Goal: Complete application form: Complete application form

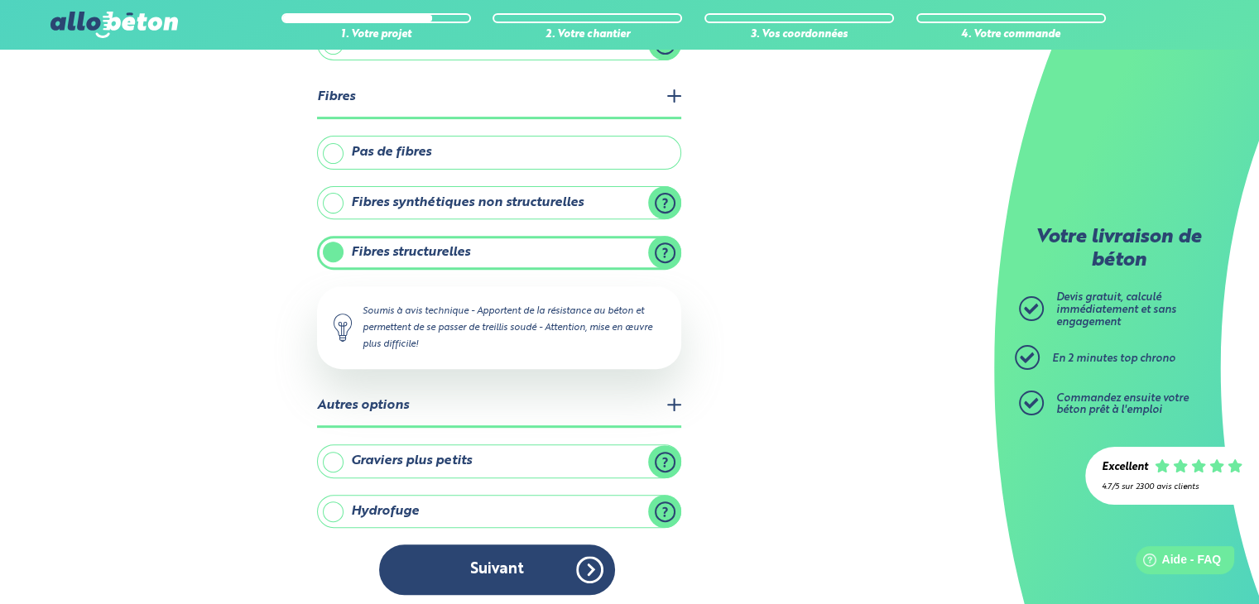
click at [559, 556] on button "Suivant" at bounding box center [497, 570] width 236 height 50
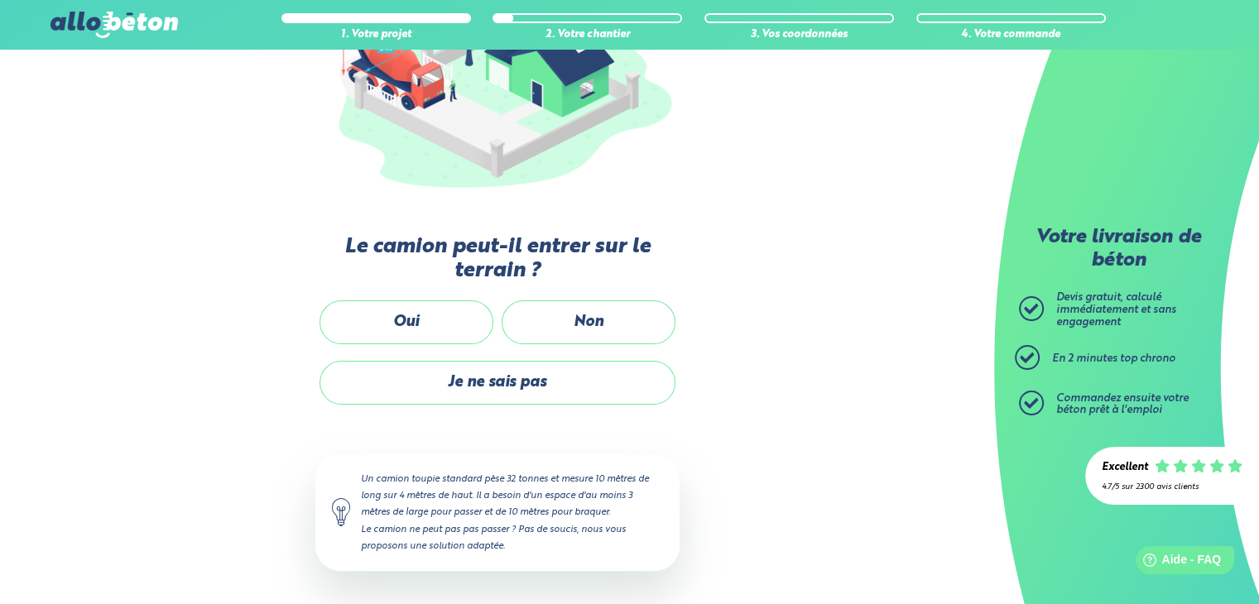
scroll to position [271, 0]
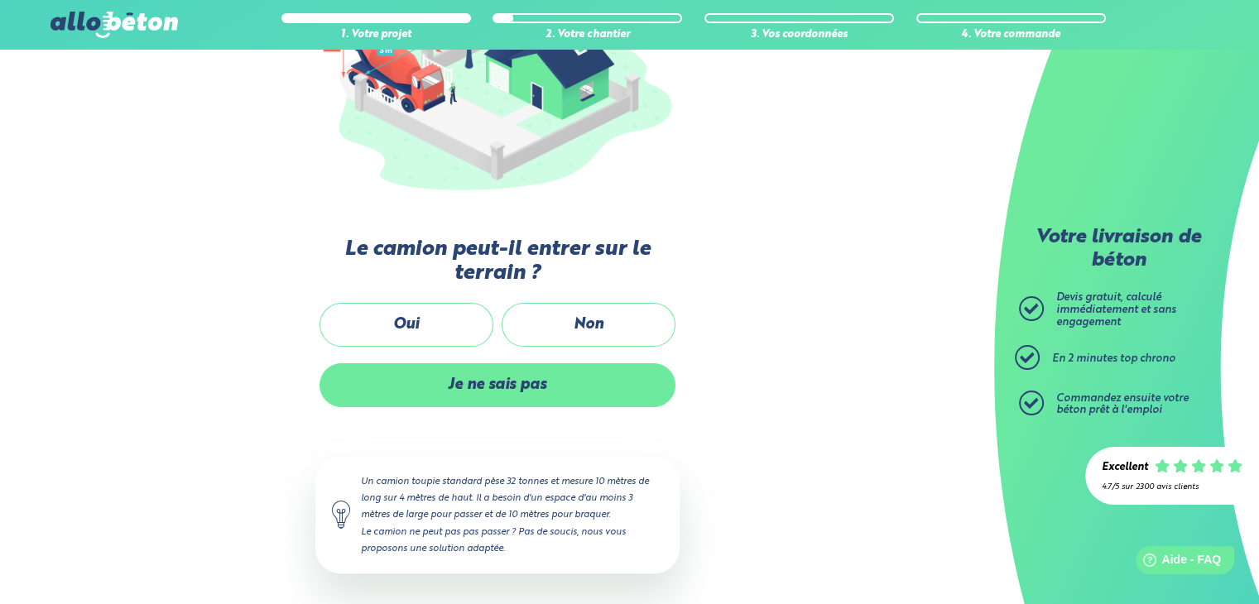
click at [500, 382] on label "Je ne sais pas" at bounding box center [497, 385] width 356 height 44
click at [0, 0] on input "Je ne sais pas" at bounding box center [0, 0] width 0 height 0
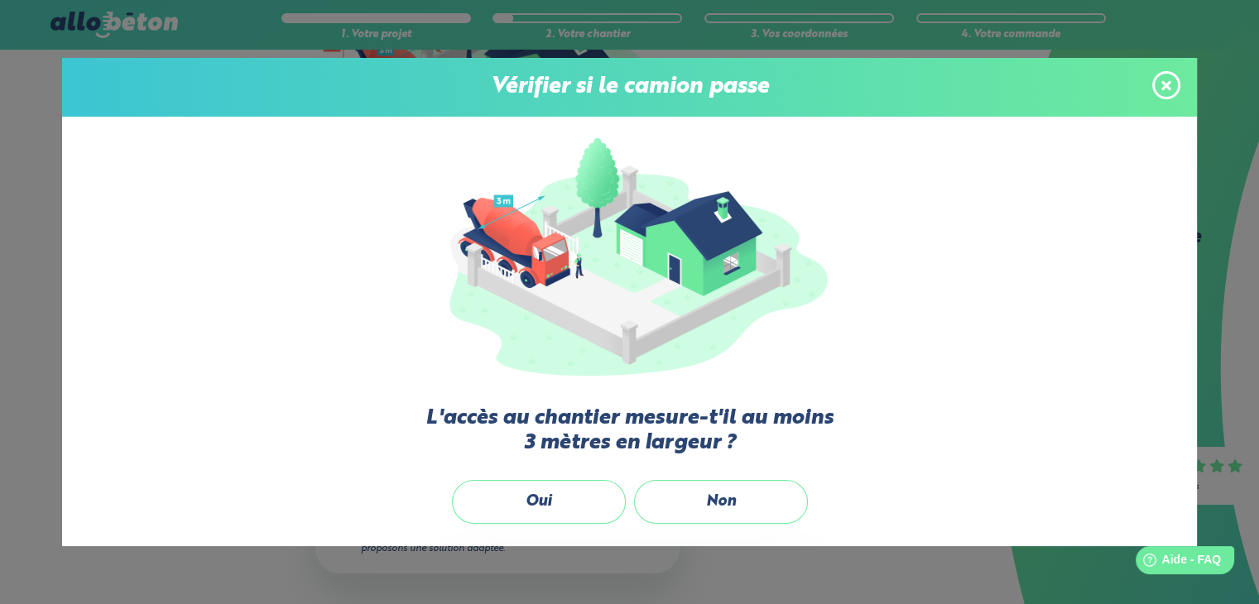
click at [1167, 79] on icon at bounding box center [1166, 86] width 10 height 14
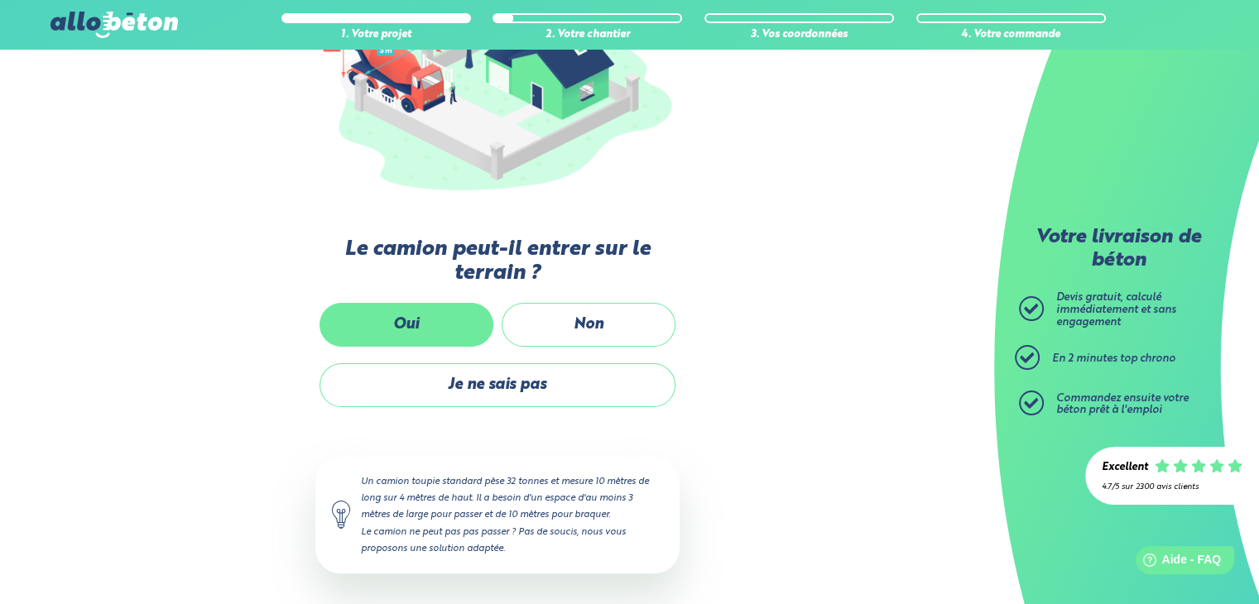
click at [430, 319] on label "Oui" at bounding box center [406, 325] width 174 height 44
click at [0, 0] on input "Oui" at bounding box center [0, 0] width 0 height 0
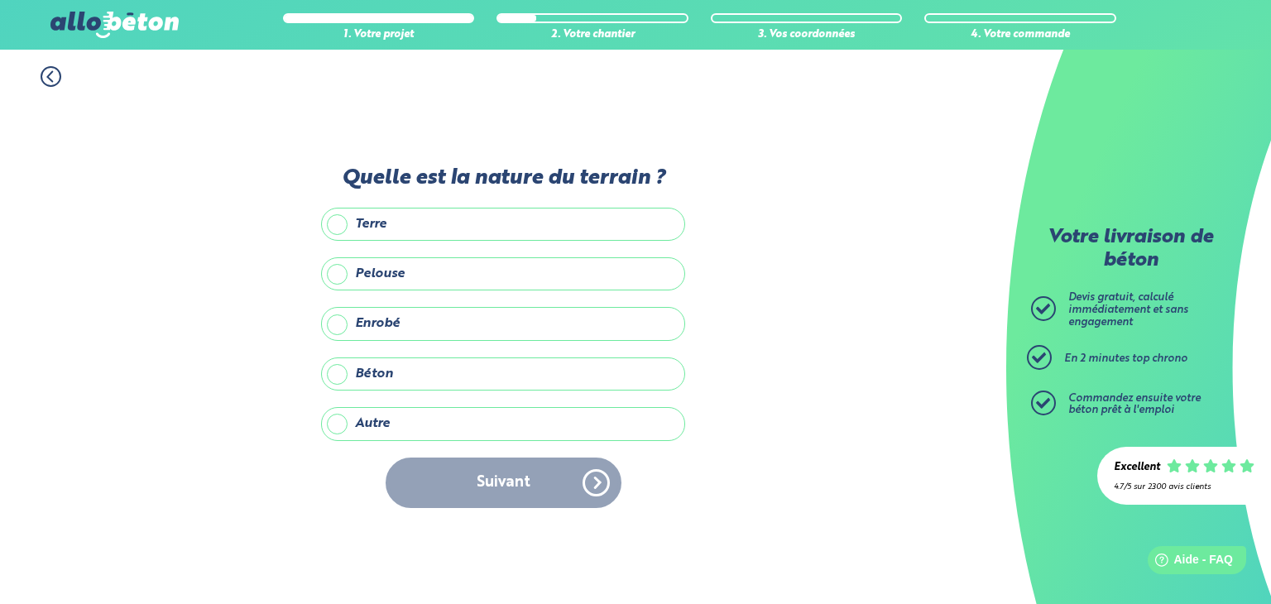
click at [396, 225] on label "Terre" at bounding box center [503, 224] width 364 height 33
click at [0, 0] on input "Terre" at bounding box center [0, 0] width 0 height 0
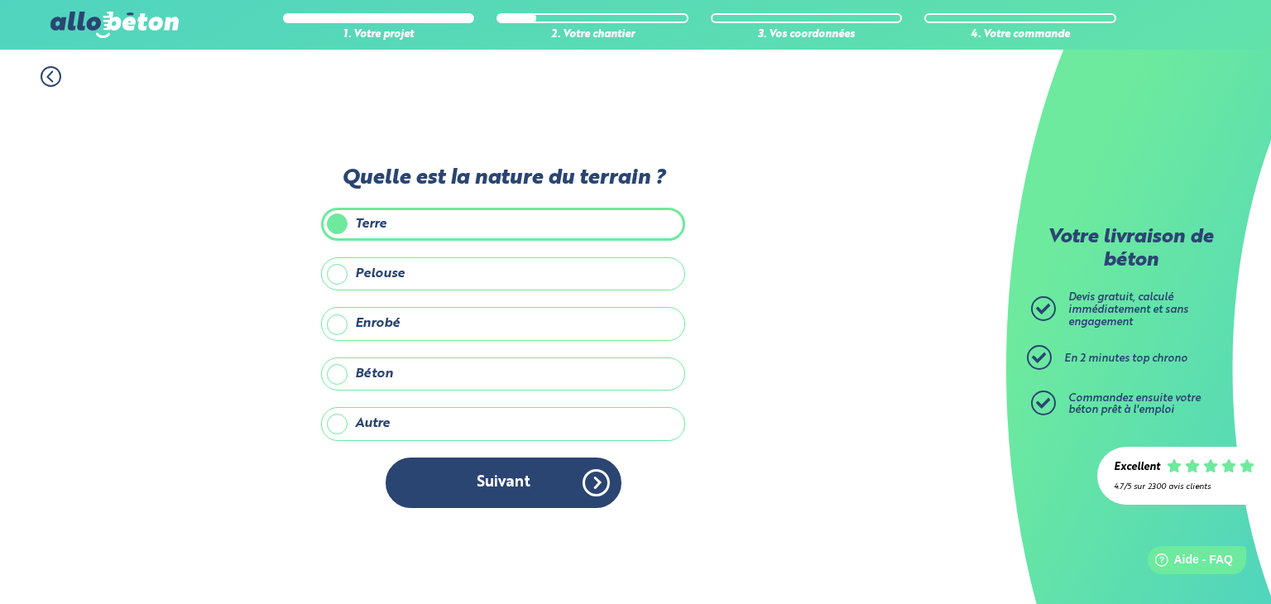
click at [425, 275] on label "Pelouse" at bounding box center [503, 273] width 364 height 33
click at [0, 0] on input "Pelouse" at bounding box center [0, 0] width 0 height 0
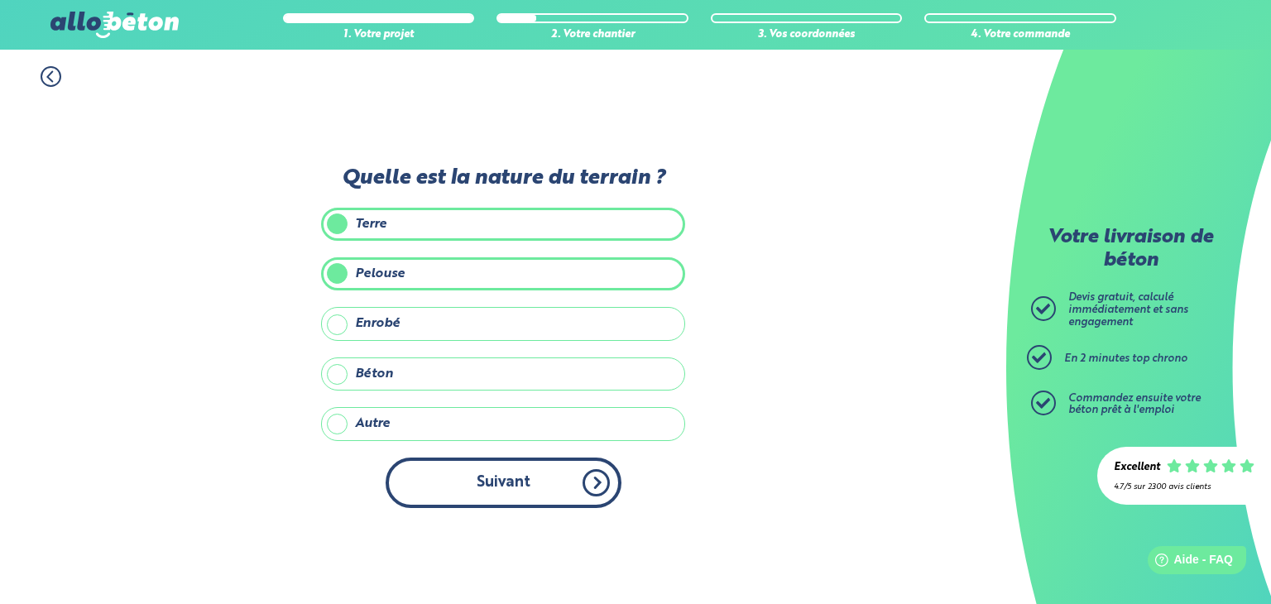
click at [546, 463] on button "Suivant" at bounding box center [504, 483] width 236 height 50
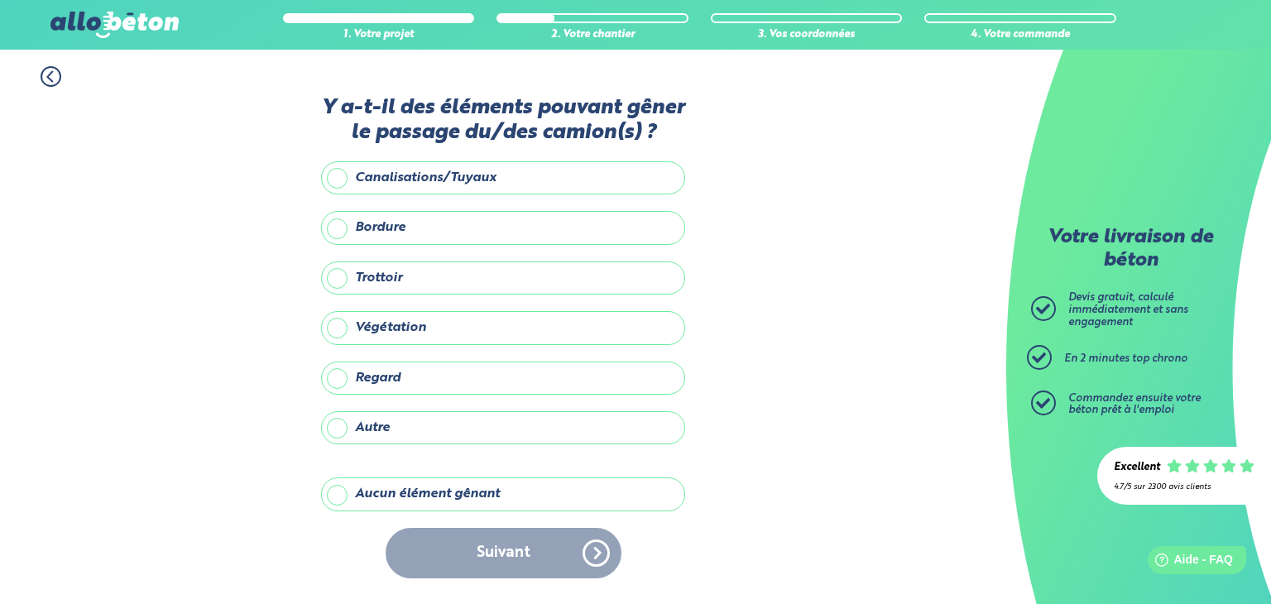
click at [534, 491] on label "Aucun élément gênant" at bounding box center [503, 494] width 364 height 33
click at [0, 0] on input "Aucun élément gênant" at bounding box center [0, 0] width 0 height 0
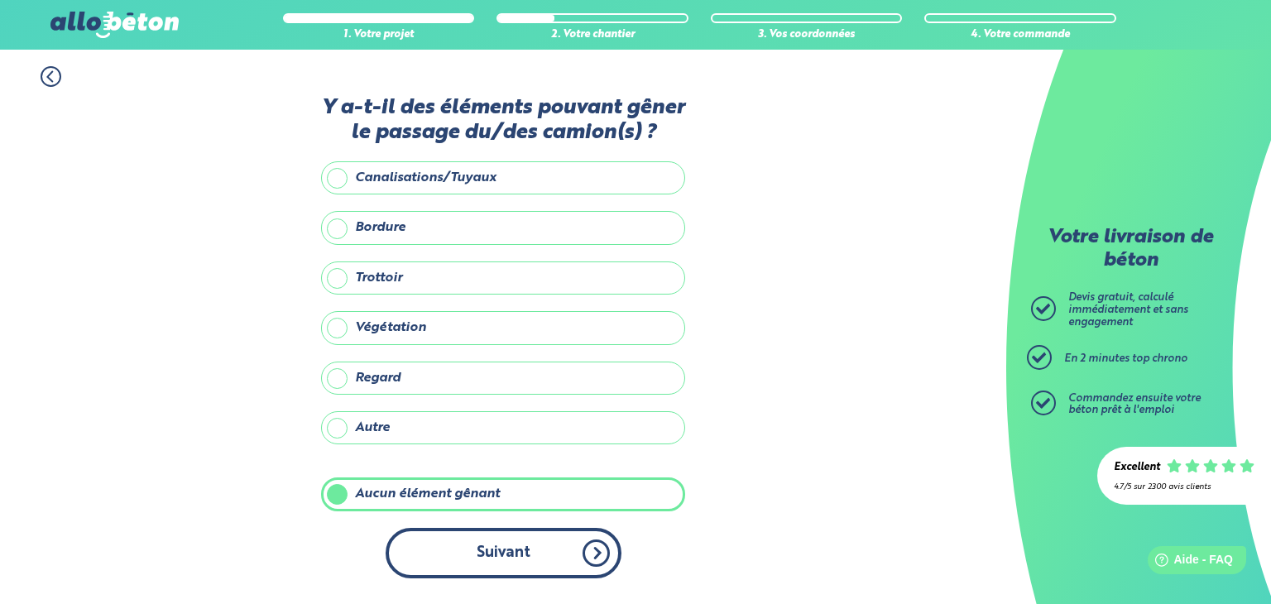
click at [554, 554] on button "Suivant" at bounding box center [504, 553] width 236 height 50
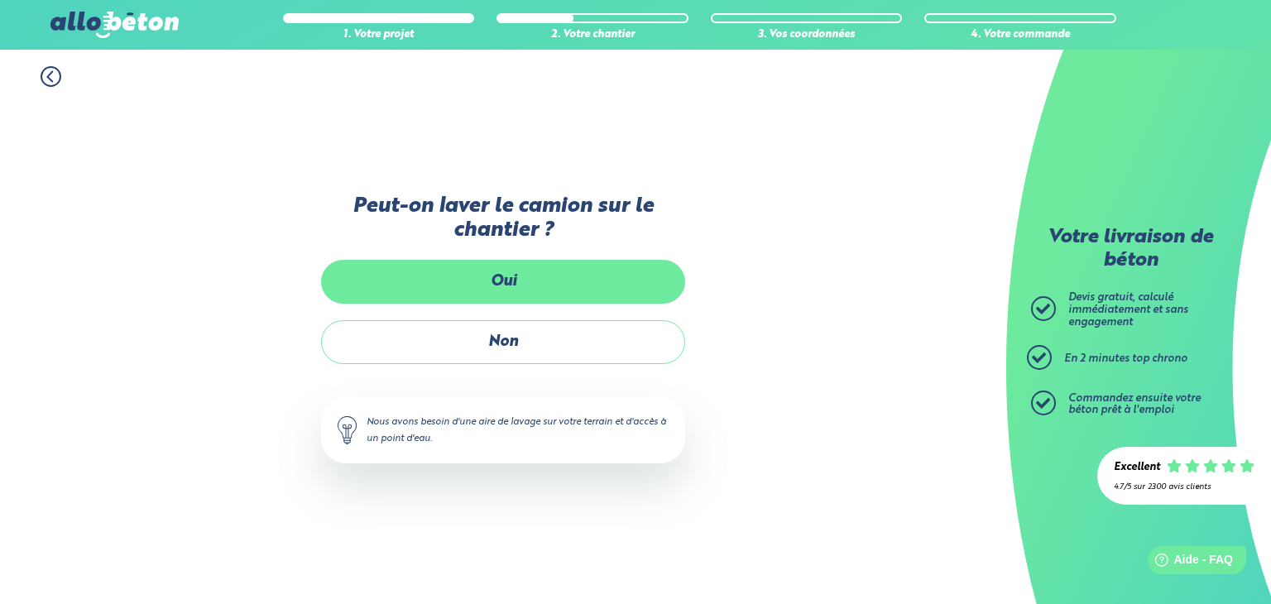
click at [563, 290] on label "Oui" at bounding box center [503, 282] width 364 height 44
click at [0, 0] on input "Oui" at bounding box center [0, 0] width 0 height 0
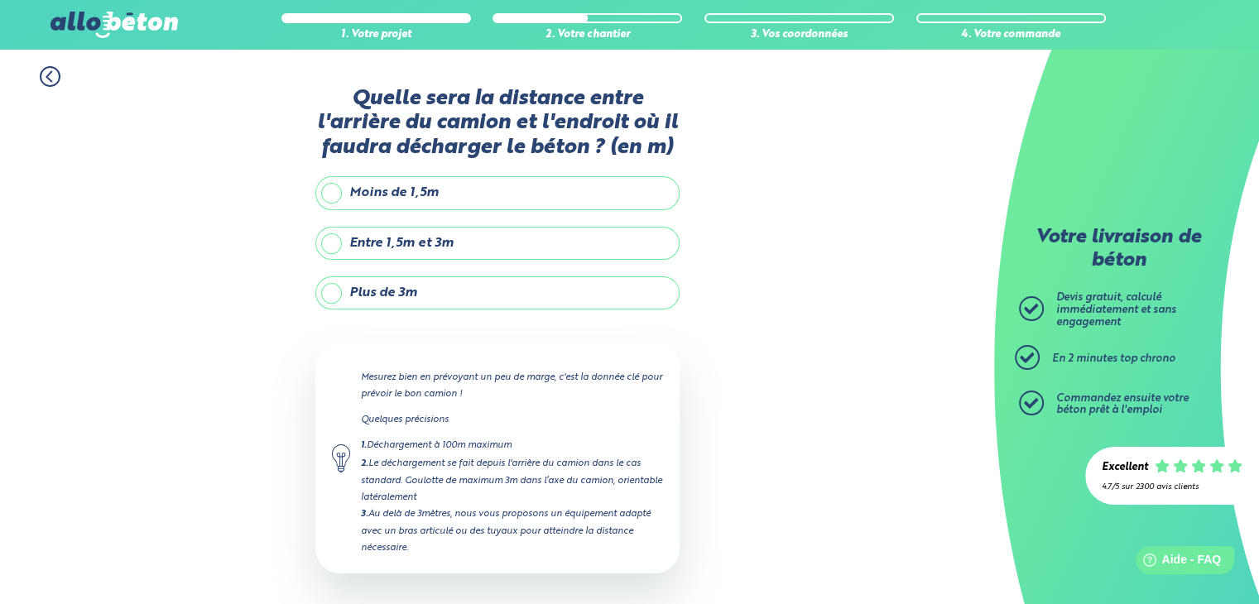
click at [450, 286] on label "Plus de 3m" at bounding box center [497, 292] width 364 height 33
click at [0, 0] on input "Plus de 3m" at bounding box center [0, 0] width 0 height 0
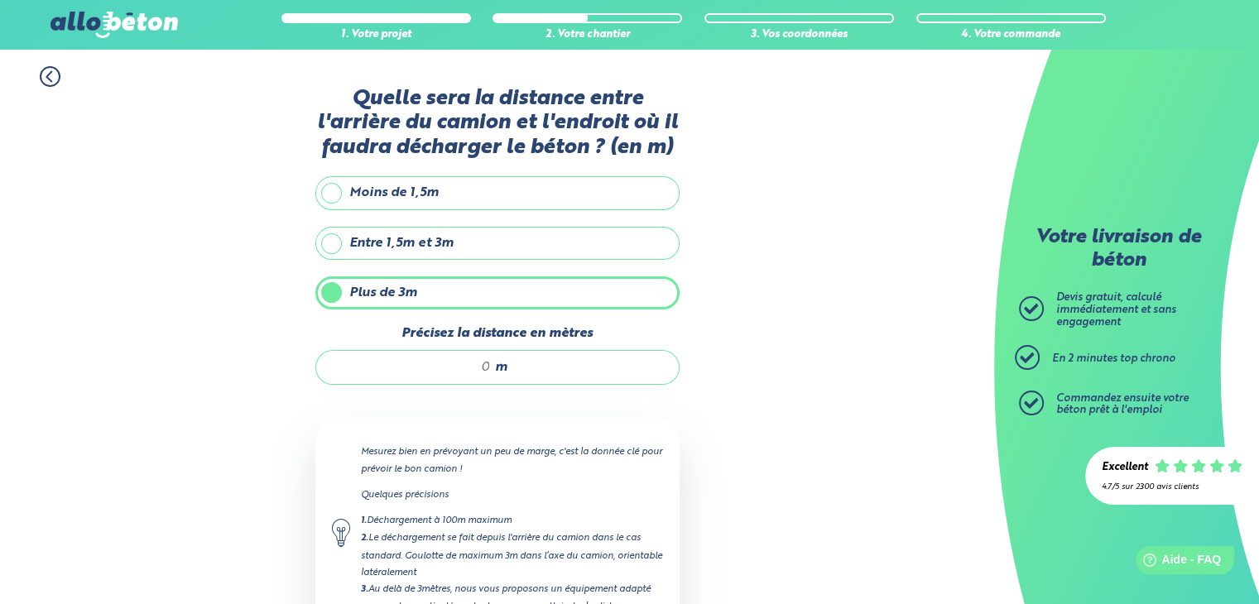
click at [481, 366] on input "Précisez la distance en mètres" at bounding box center [412, 367] width 158 height 17
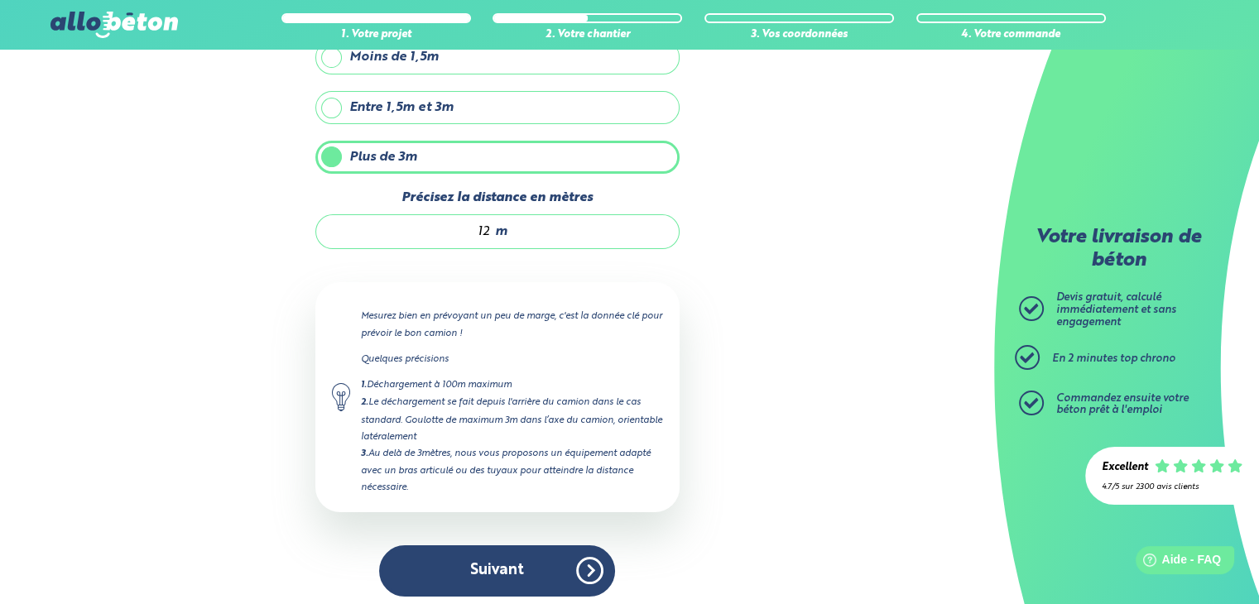
scroll to position [140, 0]
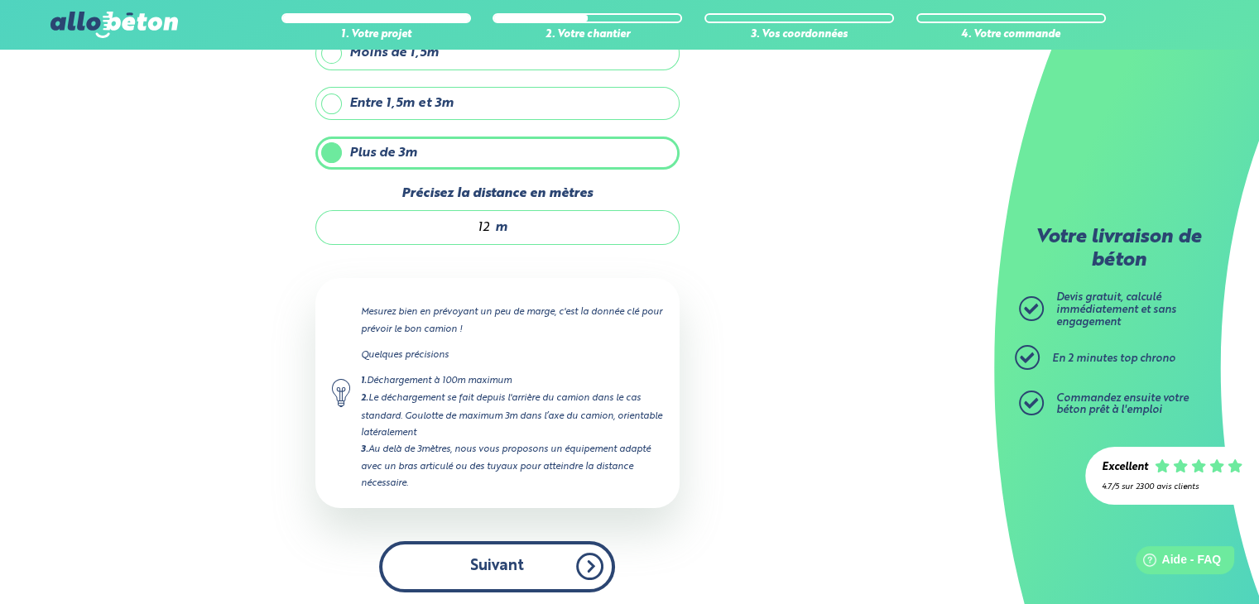
type input "12"
click at [530, 560] on button "Suivant" at bounding box center [497, 566] width 236 height 50
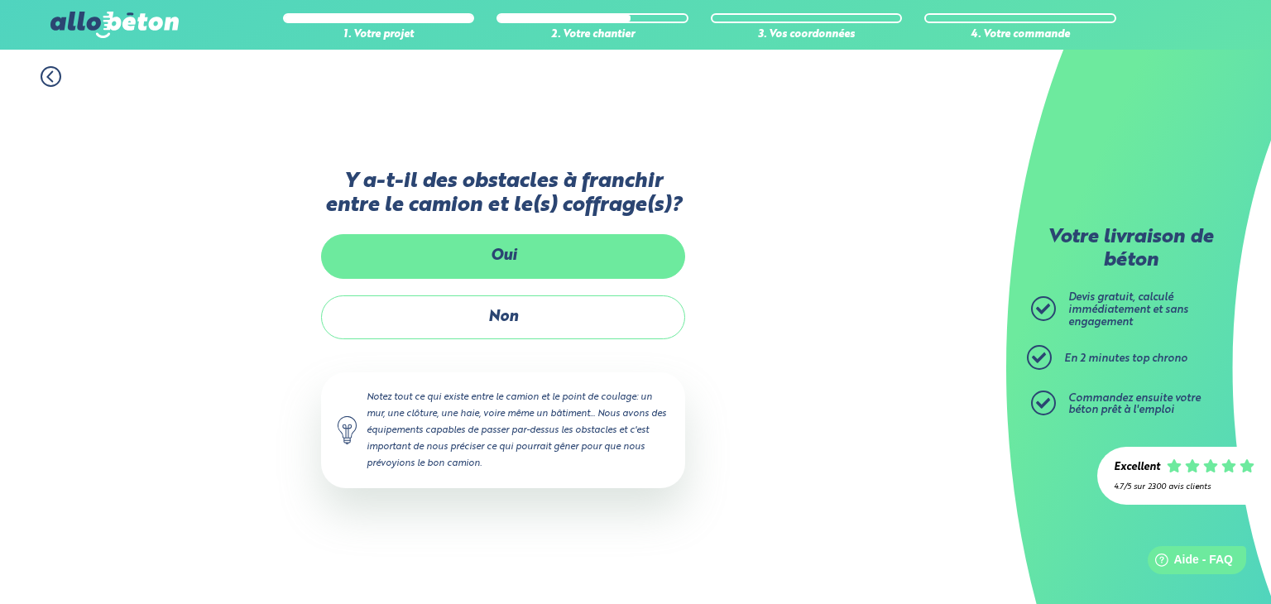
click at [550, 263] on label "Oui" at bounding box center [503, 256] width 364 height 44
click at [0, 0] on input "Oui" at bounding box center [0, 0] width 0 height 0
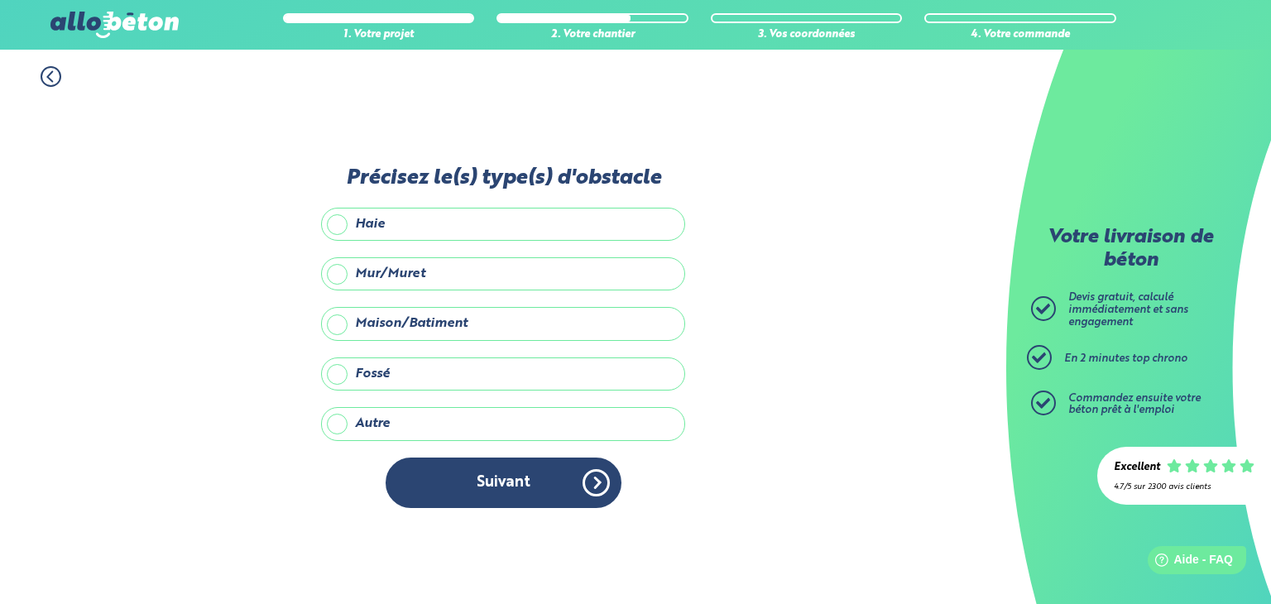
click at [55, 77] on icon at bounding box center [51, 76] width 21 height 21
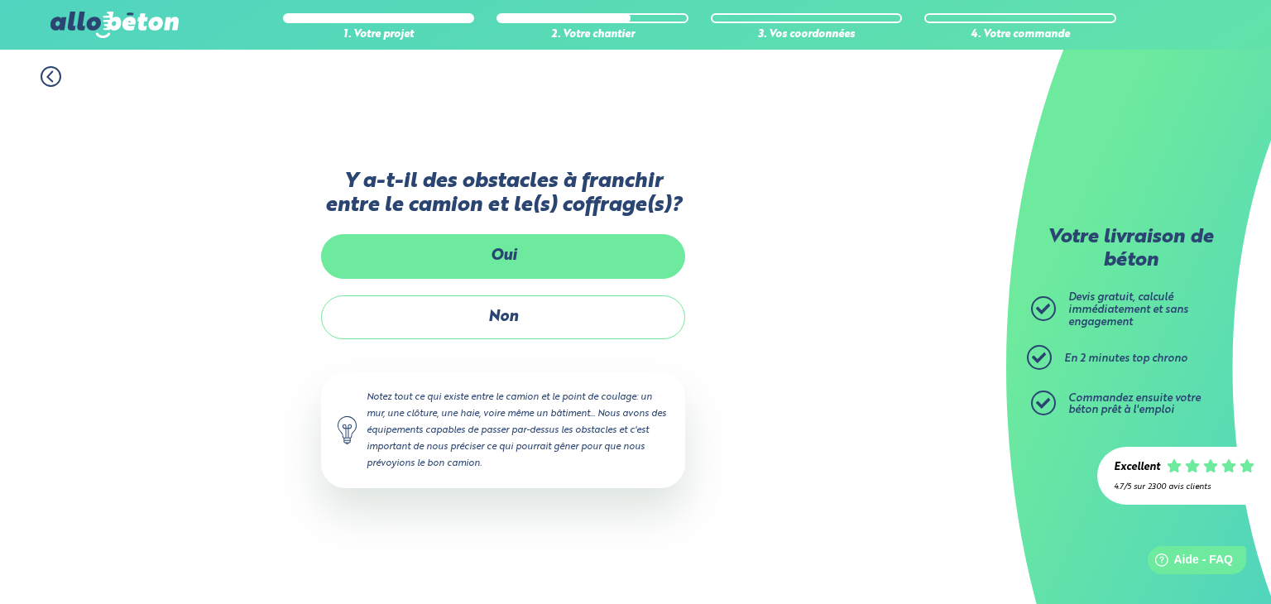
click at [555, 258] on label "Oui" at bounding box center [503, 256] width 364 height 44
click at [0, 0] on input "Oui" at bounding box center [0, 0] width 0 height 0
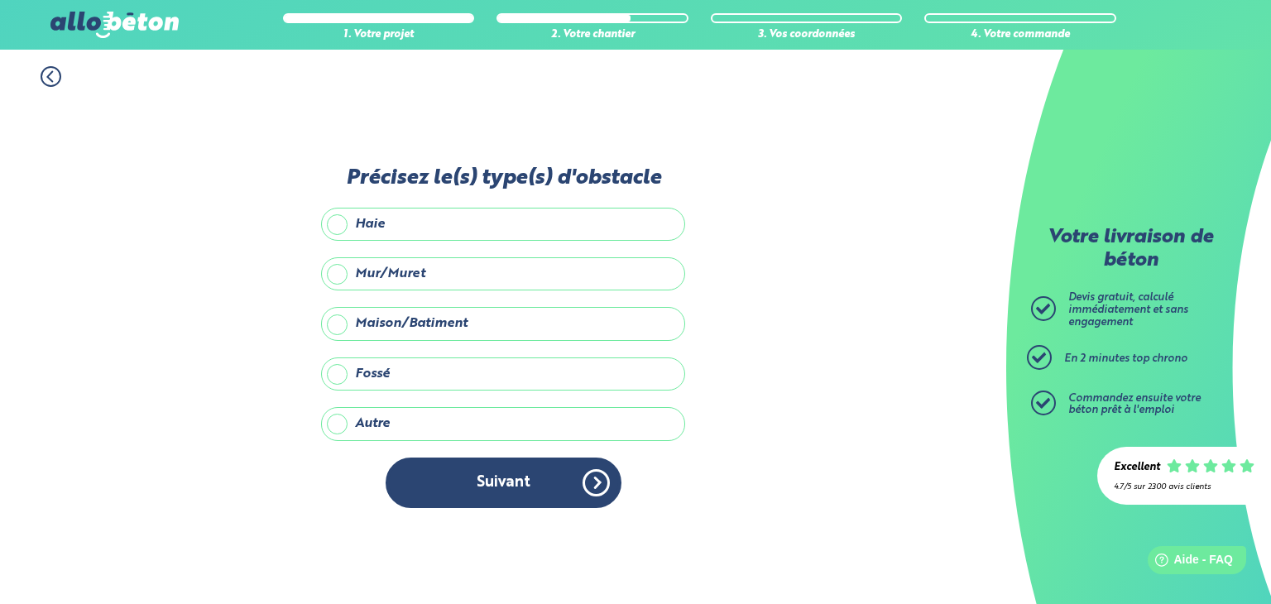
click at [477, 324] on label "Maison/Batiment" at bounding box center [503, 323] width 364 height 33
click at [0, 0] on input "Maison/Batiment" at bounding box center [0, 0] width 0 height 0
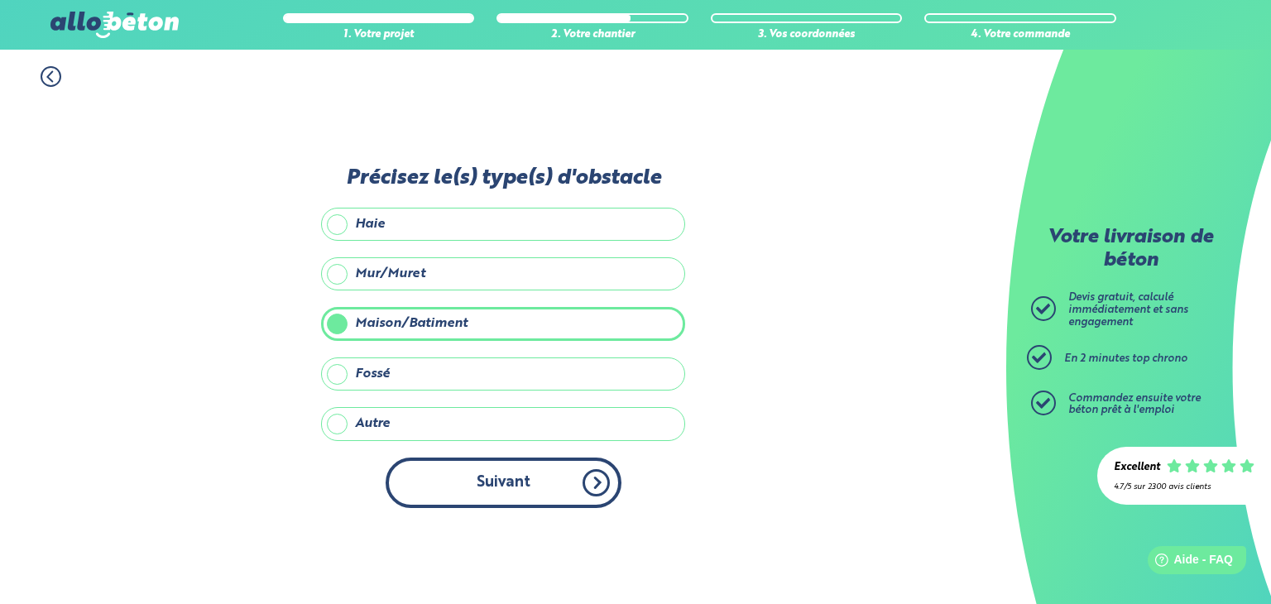
click at [545, 470] on button "Suivant" at bounding box center [504, 483] width 236 height 50
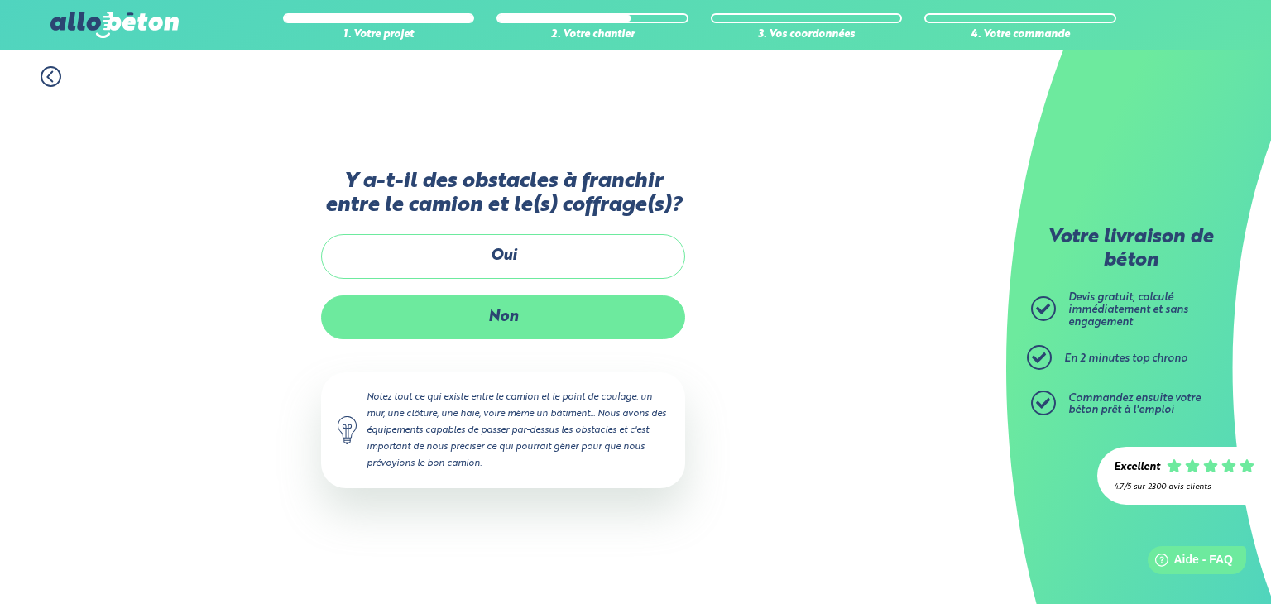
click at [503, 315] on label "Non" at bounding box center [503, 317] width 364 height 44
click at [0, 0] on input "Non" at bounding box center [0, 0] width 0 height 0
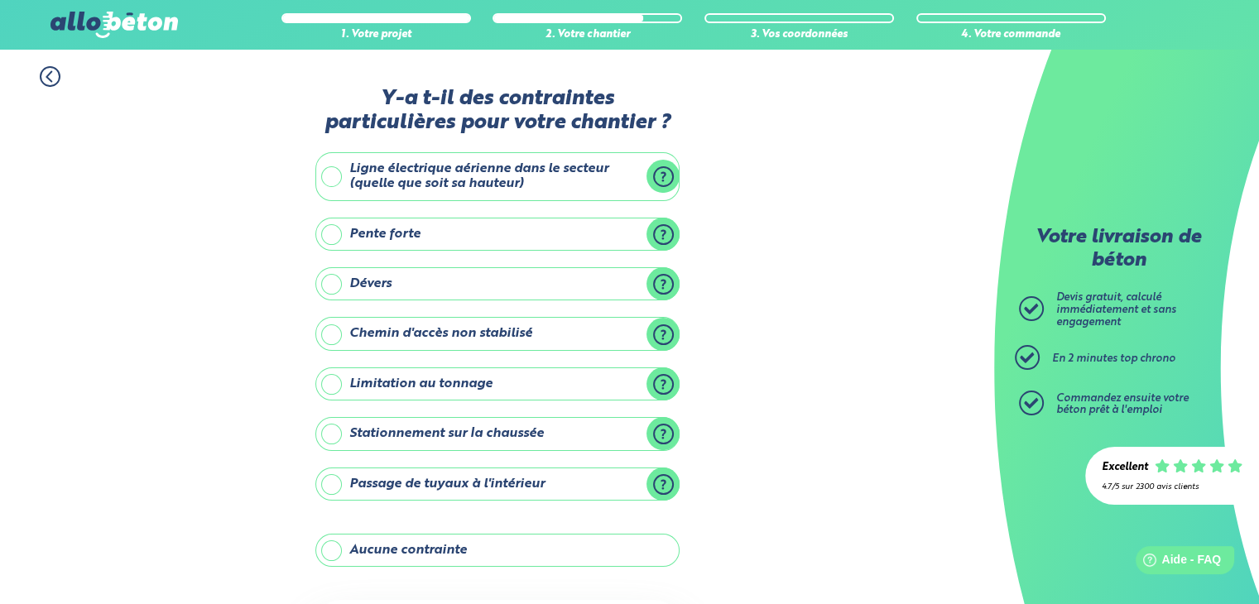
click at [514, 550] on label "Aucune contrainte" at bounding box center [497, 550] width 364 height 33
click at [0, 0] on input "Aucune contrainte" at bounding box center [0, 0] width 0 height 0
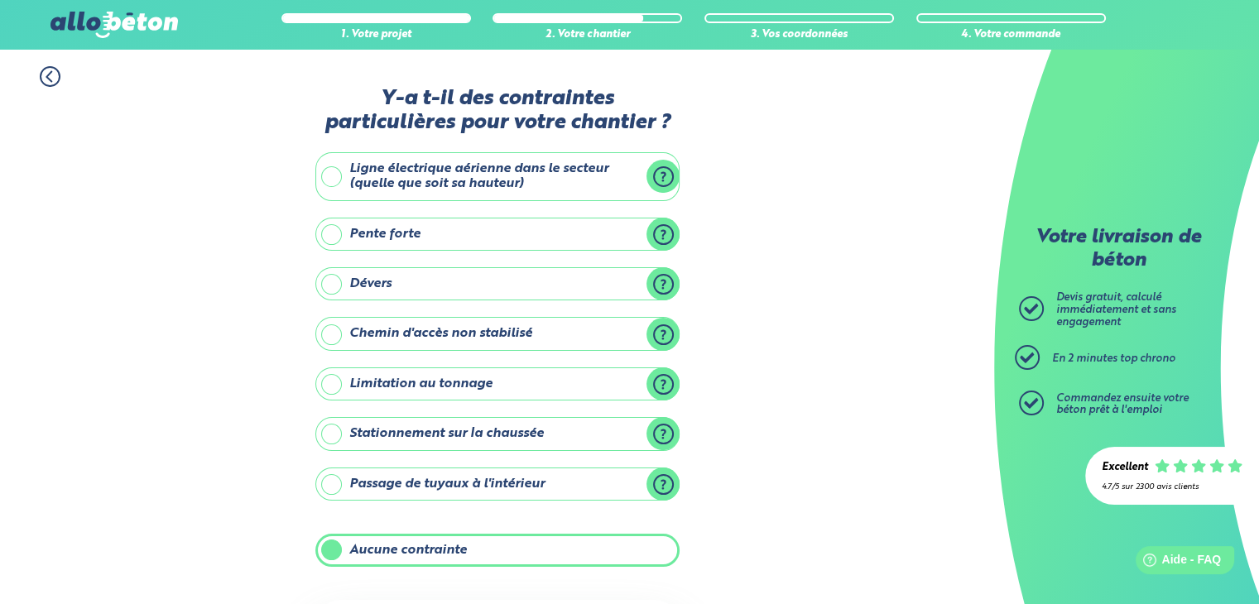
click at [495, 482] on label "Passage de tuyaux à l'intérieur" at bounding box center [497, 484] width 364 height 33
click at [0, 0] on input "Passage de tuyaux à l'intérieur" at bounding box center [0, 0] width 0 height 0
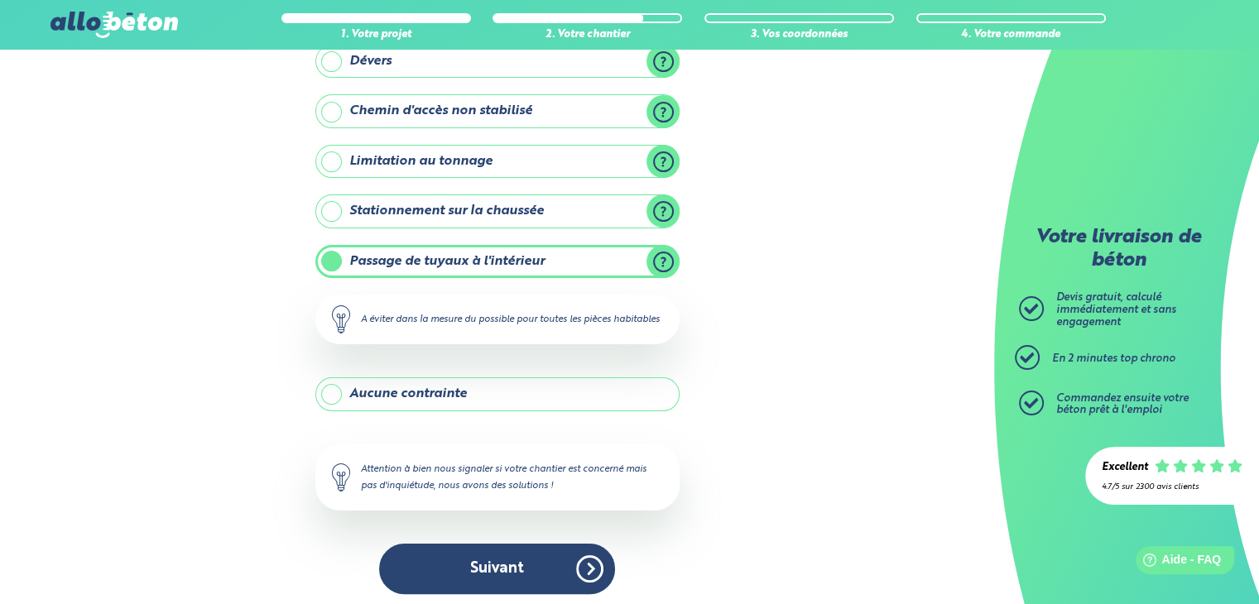
scroll to position [224, 0]
click at [500, 261] on label "Passage de tuyaux à l'intérieur" at bounding box center [497, 259] width 364 height 33
click at [0, 0] on input "Passage de tuyaux à l'intérieur" at bounding box center [0, 0] width 0 height 0
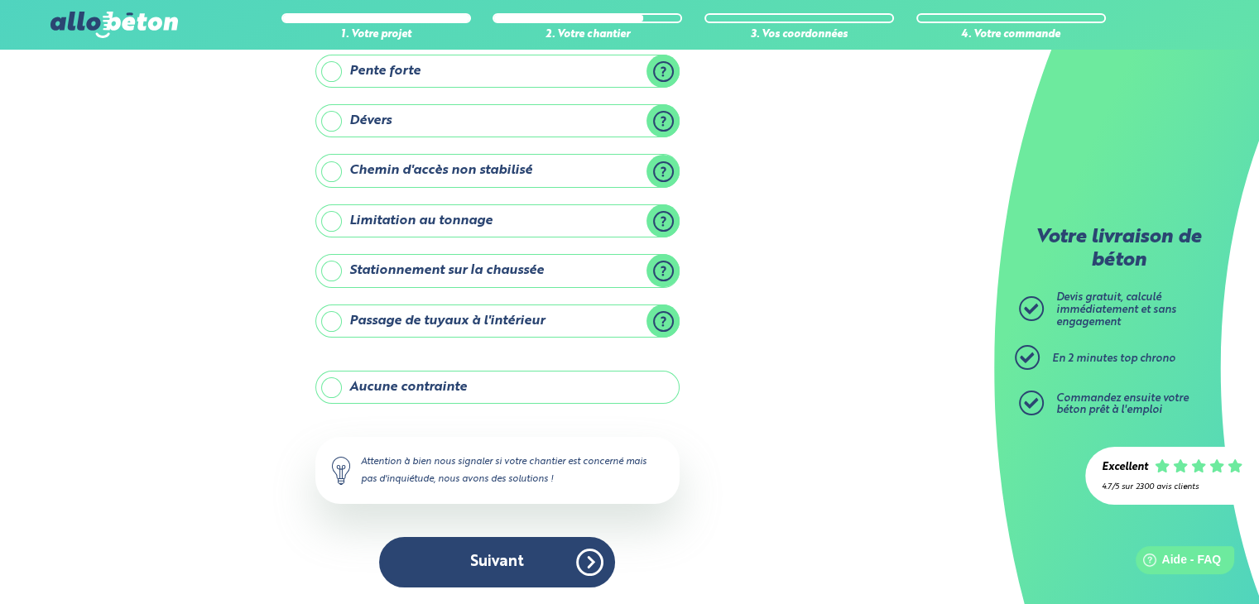
scroll to position [161, 0]
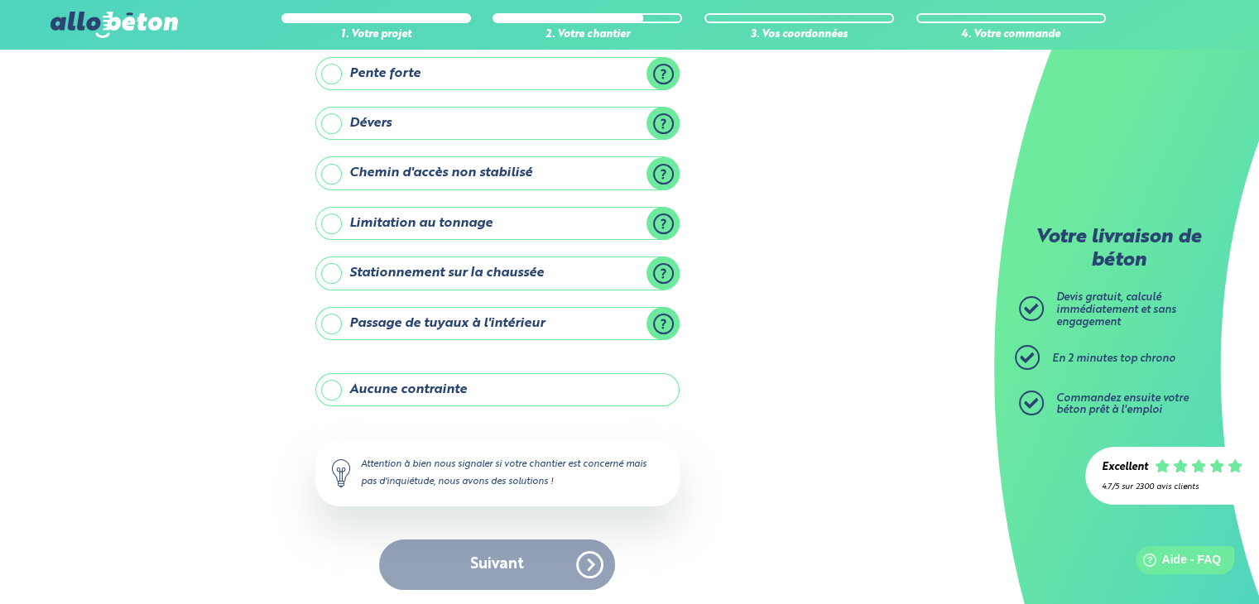
click at [483, 382] on label "Aucune contrainte" at bounding box center [497, 389] width 364 height 33
click at [0, 0] on input "Aucune contrainte" at bounding box center [0, 0] width 0 height 0
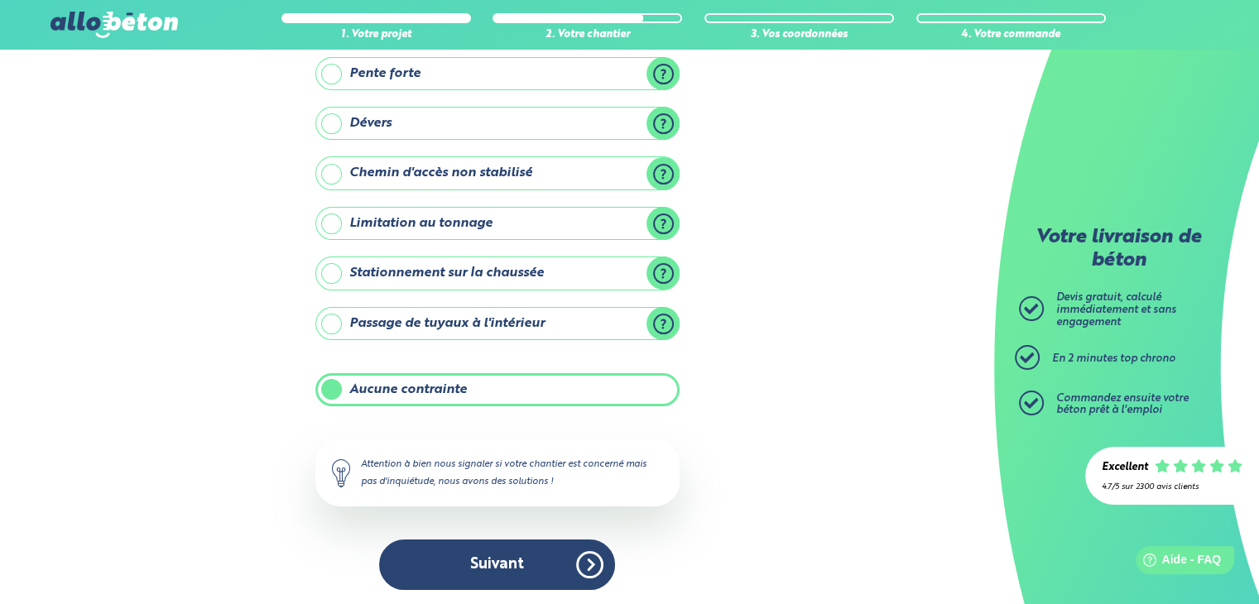
scroll to position [160, 0]
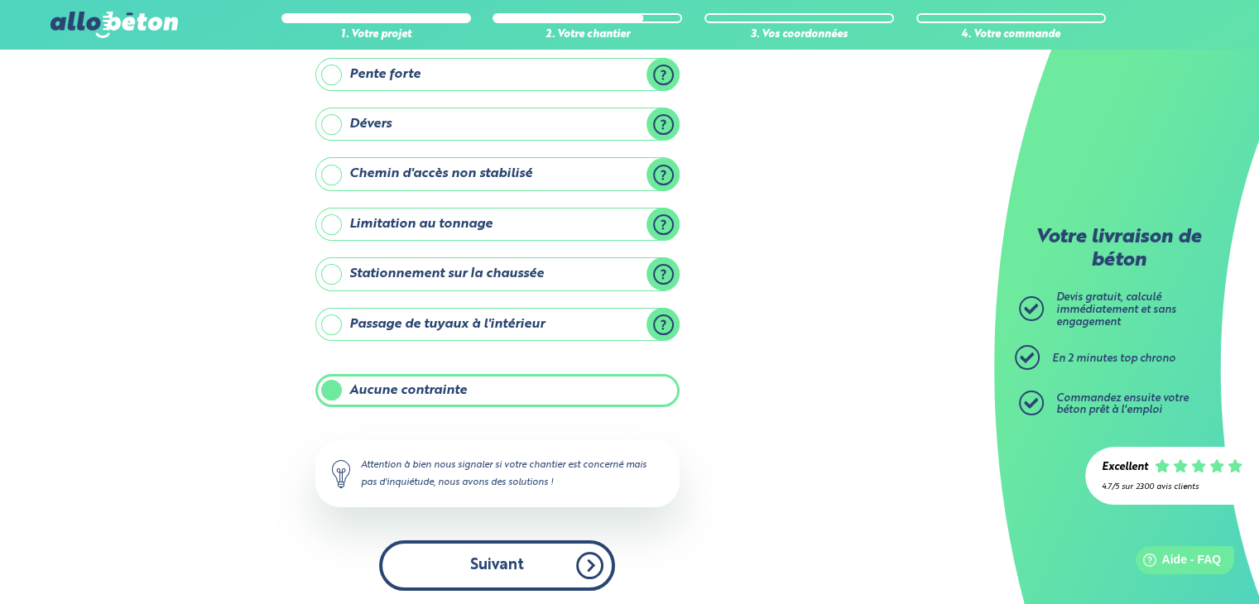
click at [549, 549] on button "Suivant" at bounding box center [497, 565] width 236 height 50
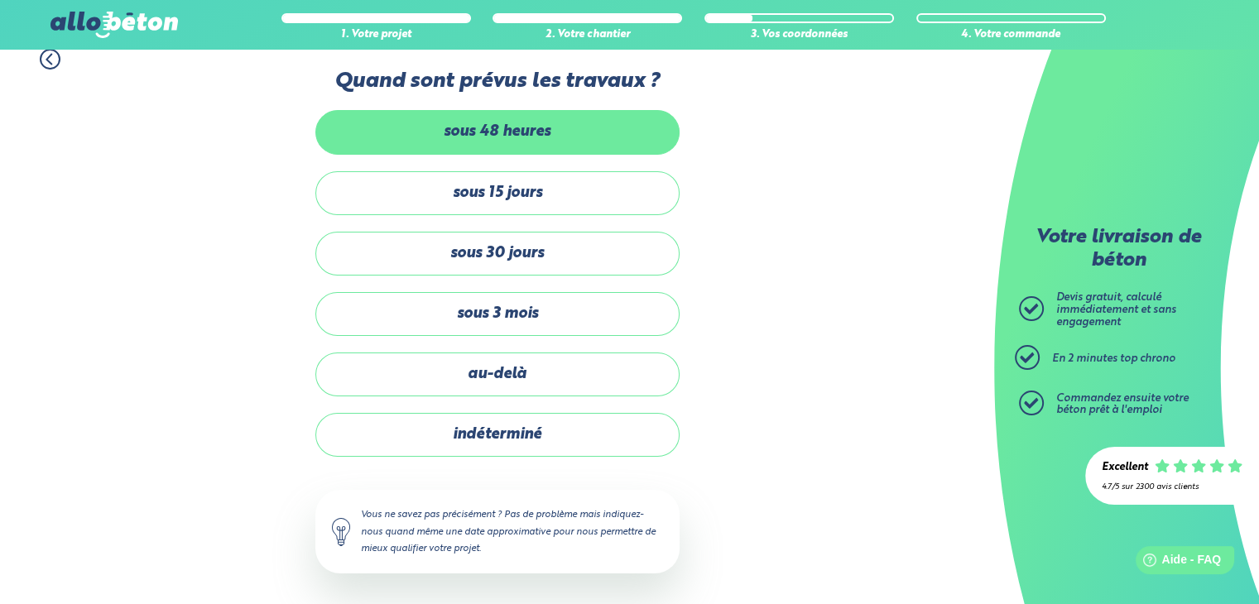
click at [606, 135] on label "sous 48 heures" at bounding box center [497, 132] width 364 height 44
click at [0, 0] on input "sous 48 heures" at bounding box center [0, 0] width 0 height 0
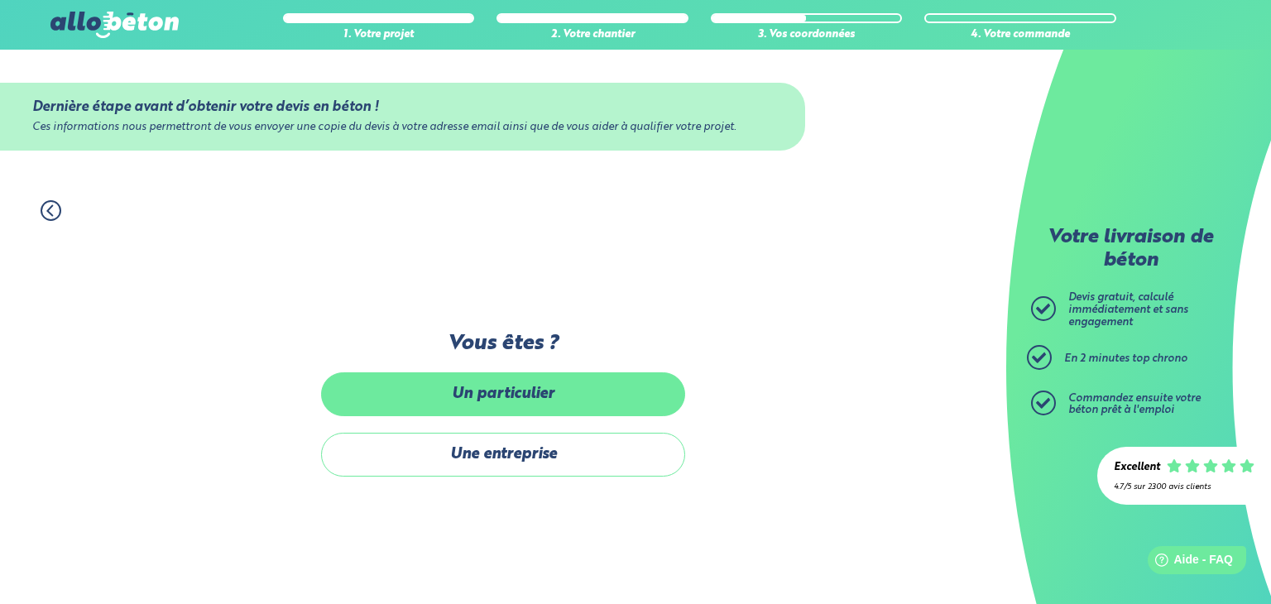
click at [514, 396] on label "Un particulier" at bounding box center [503, 394] width 364 height 44
click at [0, 0] on input "Un particulier" at bounding box center [0, 0] width 0 height 0
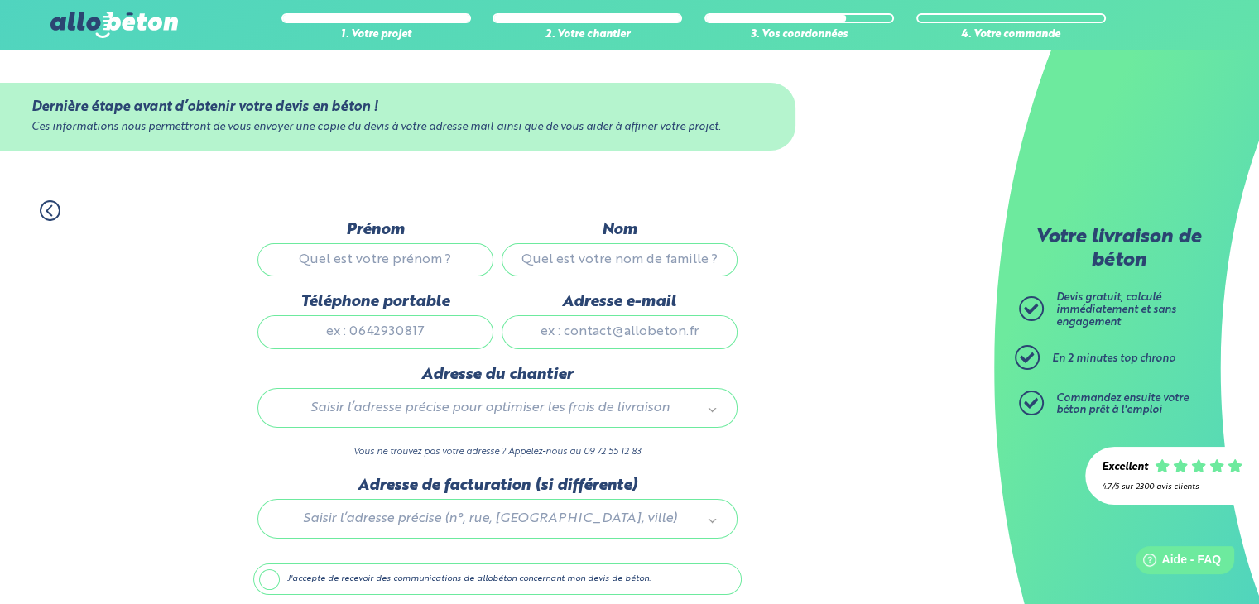
click at [391, 262] on input "Prénom" at bounding box center [375, 259] width 236 height 33
type input "[PERSON_NAME]"
type input "SIRUGUE"
type input "0783682829"
click at [604, 336] on input "Adresse e-mail" at bounding box center [620, 331] width 236 height 33
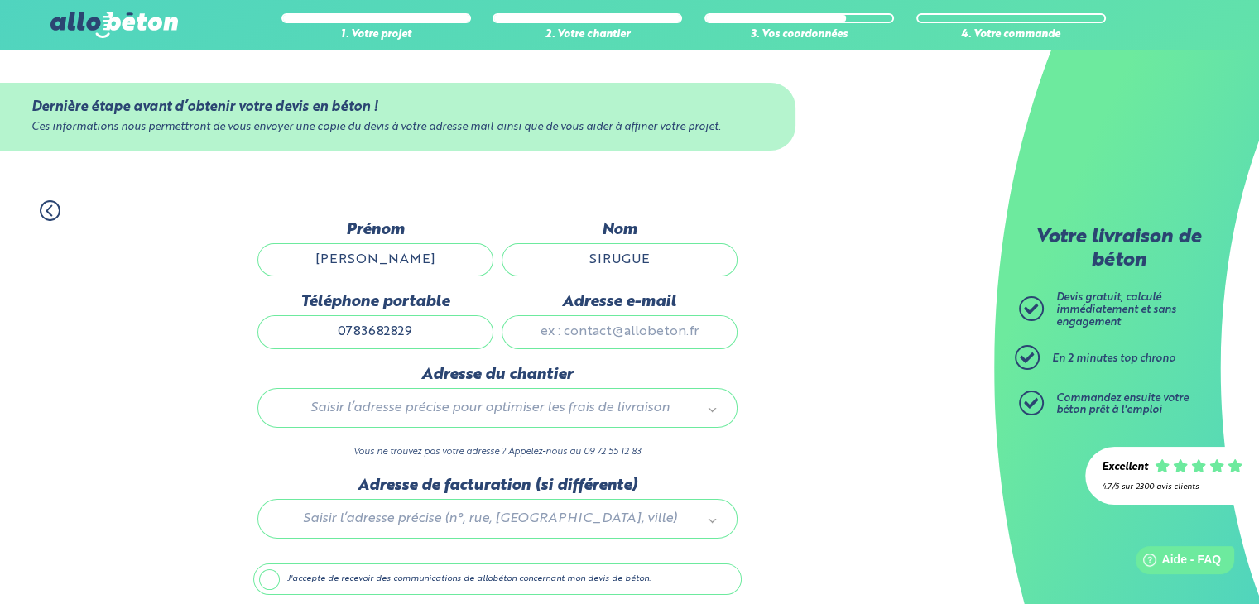
type input "A"
type input "[PERSON_NAME][EMAIL_ADDRESS][DOMAIN_NAME]"
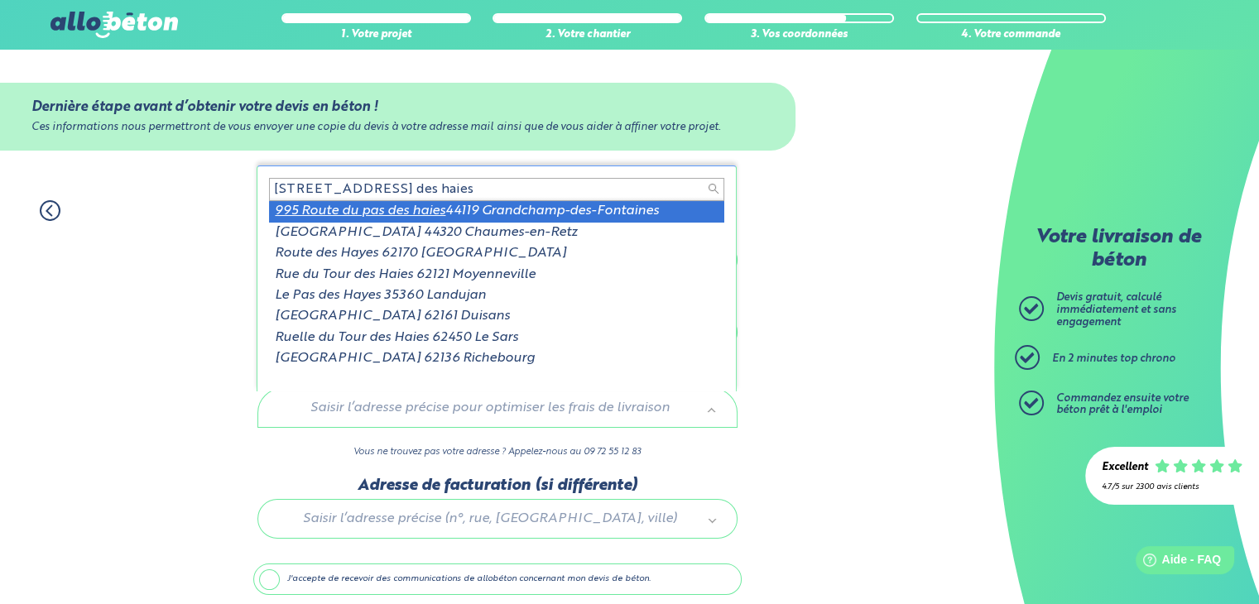
type input "[STREET_ADDRESS] des haies"
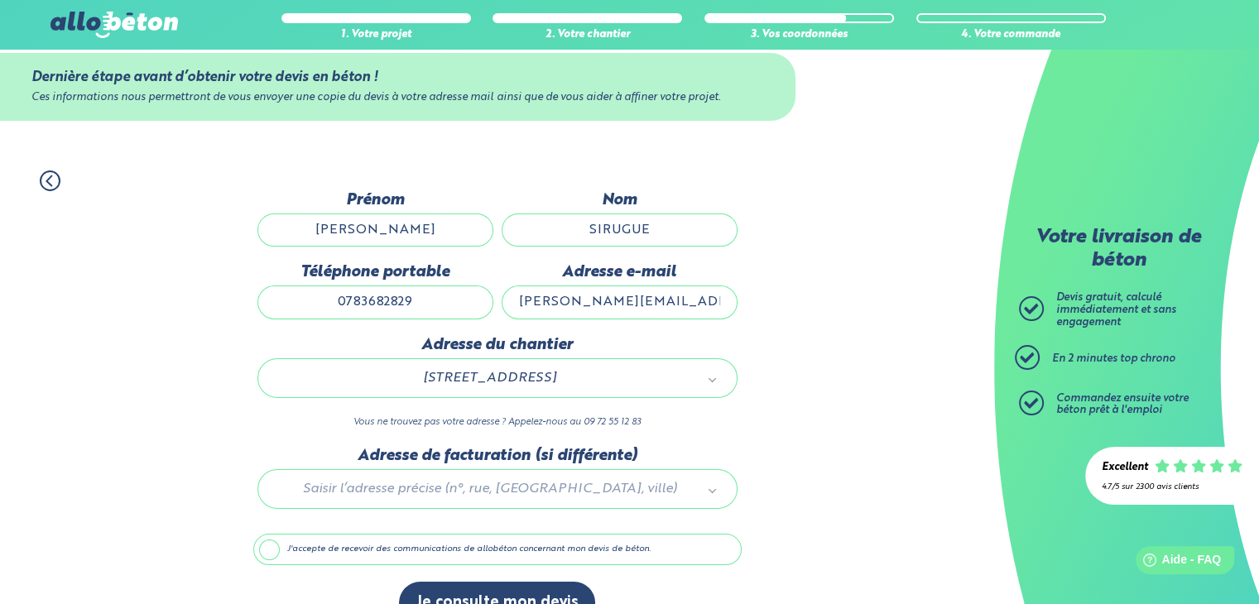
scroll to position [65, 0]
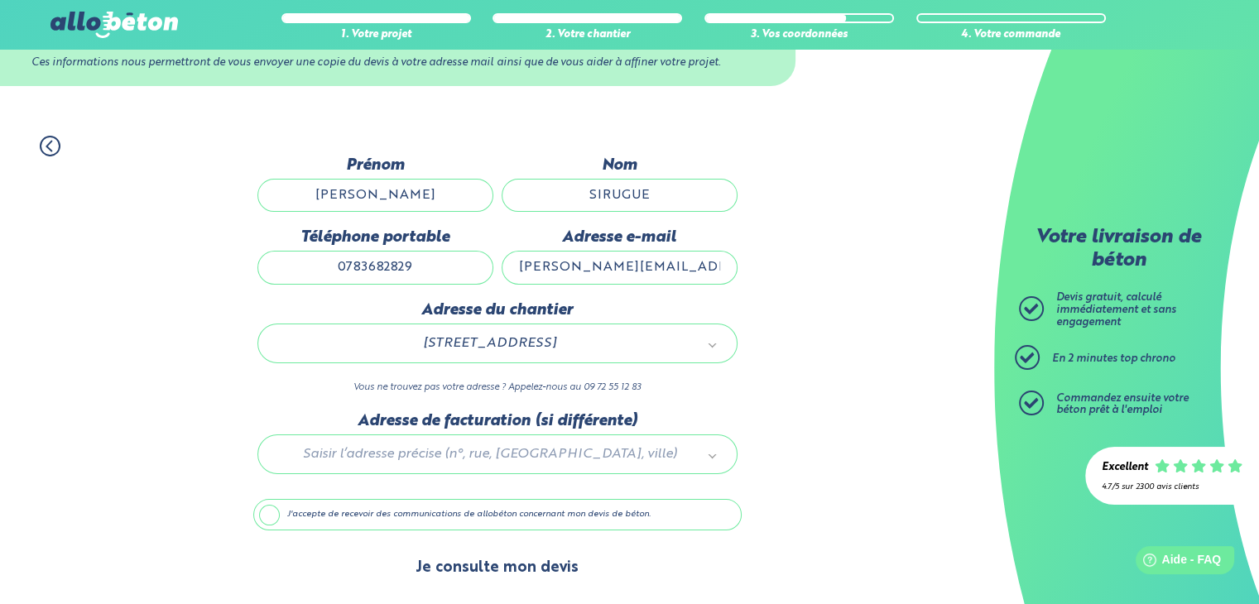
click at [526, 563] on button "Je consulte mon devis" at bounding box center [497, 568] width 196 height 42
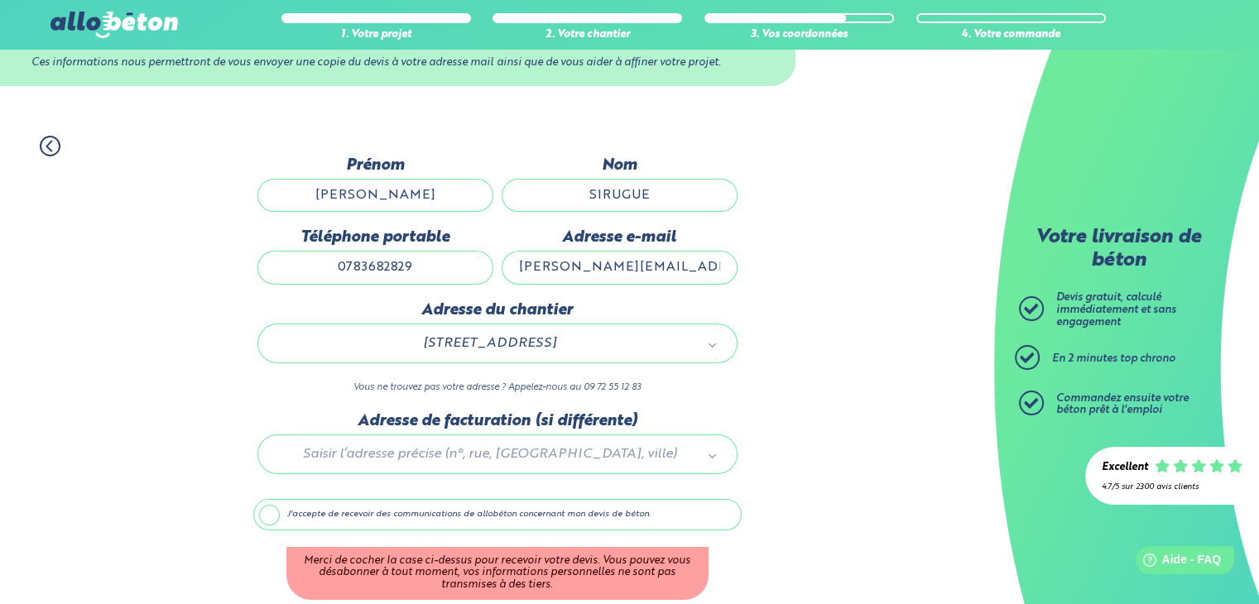
click at [544, 454] on div at bounding box center [497, 451] width 488 height 79
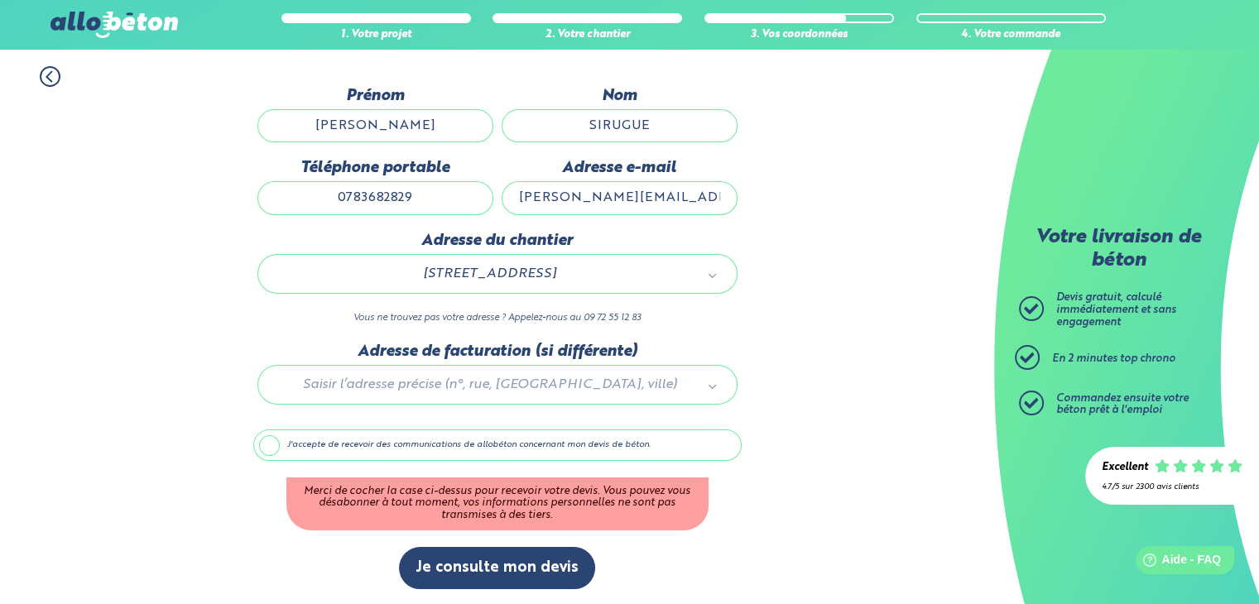
click at [335, 447] on label "J'accepte de recevoir des communications de allobéton concernant mon devis de b…" at bounding box center [497, 445] width 488 height 31
click at [0, 0] on input "J'accepte de recevoir des communications de allobéton concernant mon devis de b…" at bounding box center [0, 0] width 0 height 0
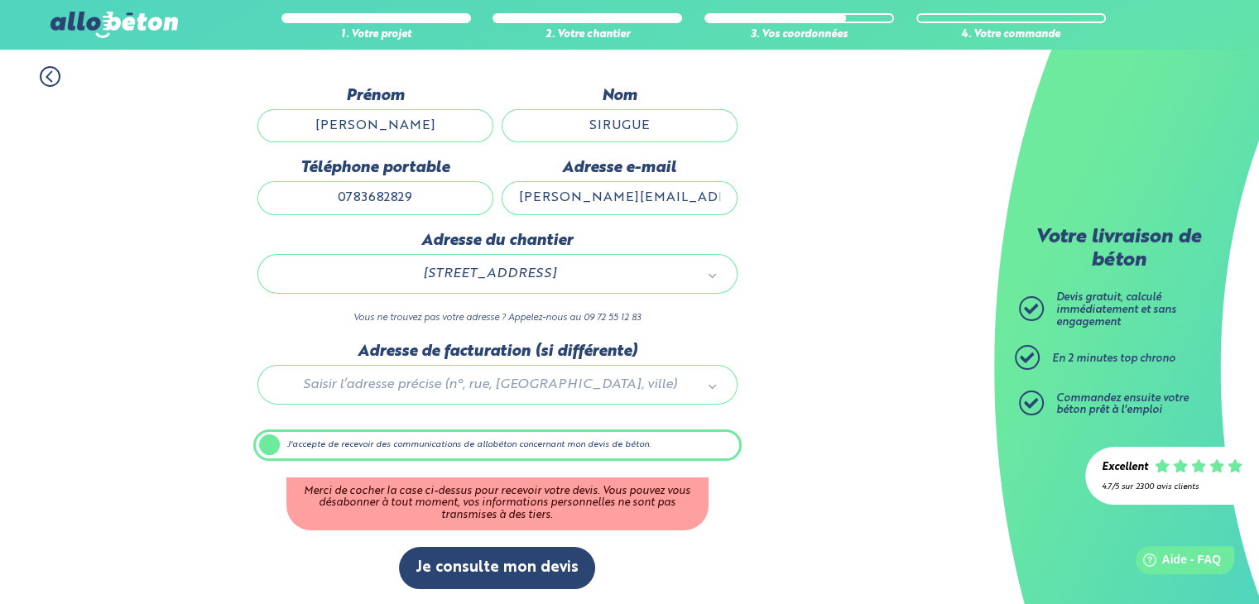
scroll to position [64, 0]
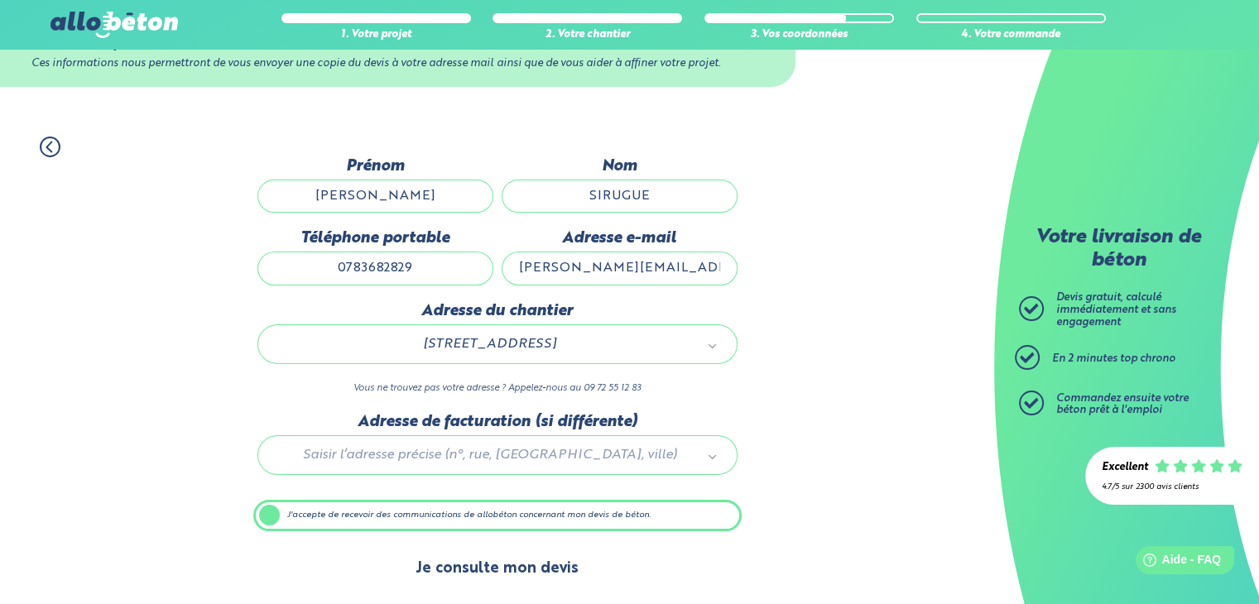
click at [487, 567] on button "Je consulte mon devis" at bounding box center [497, 569] width 196 height 42
